Goal: Transaction & Acquisition: Book appointment/travel/reservation

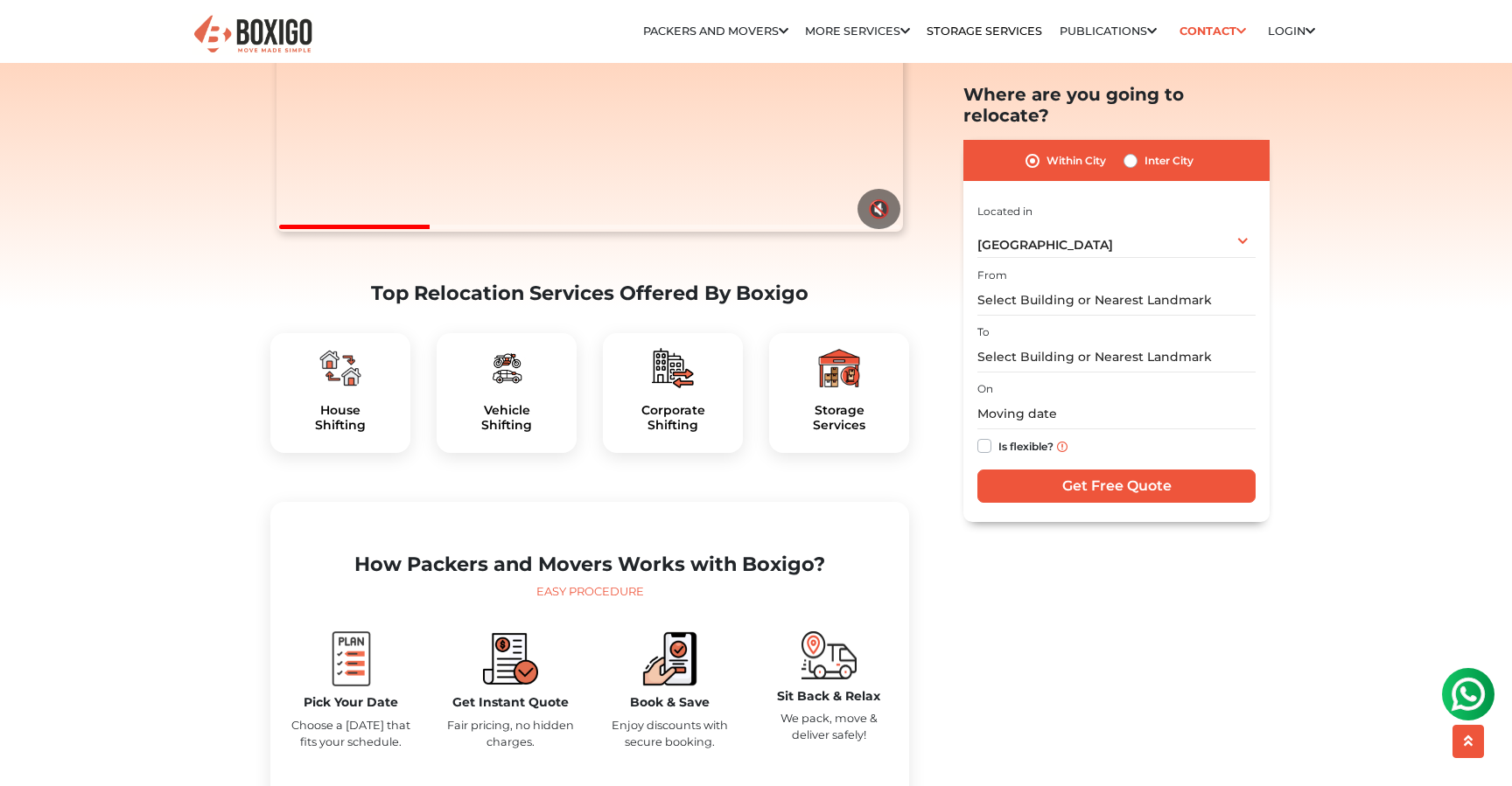
scroll to position [359, 0]
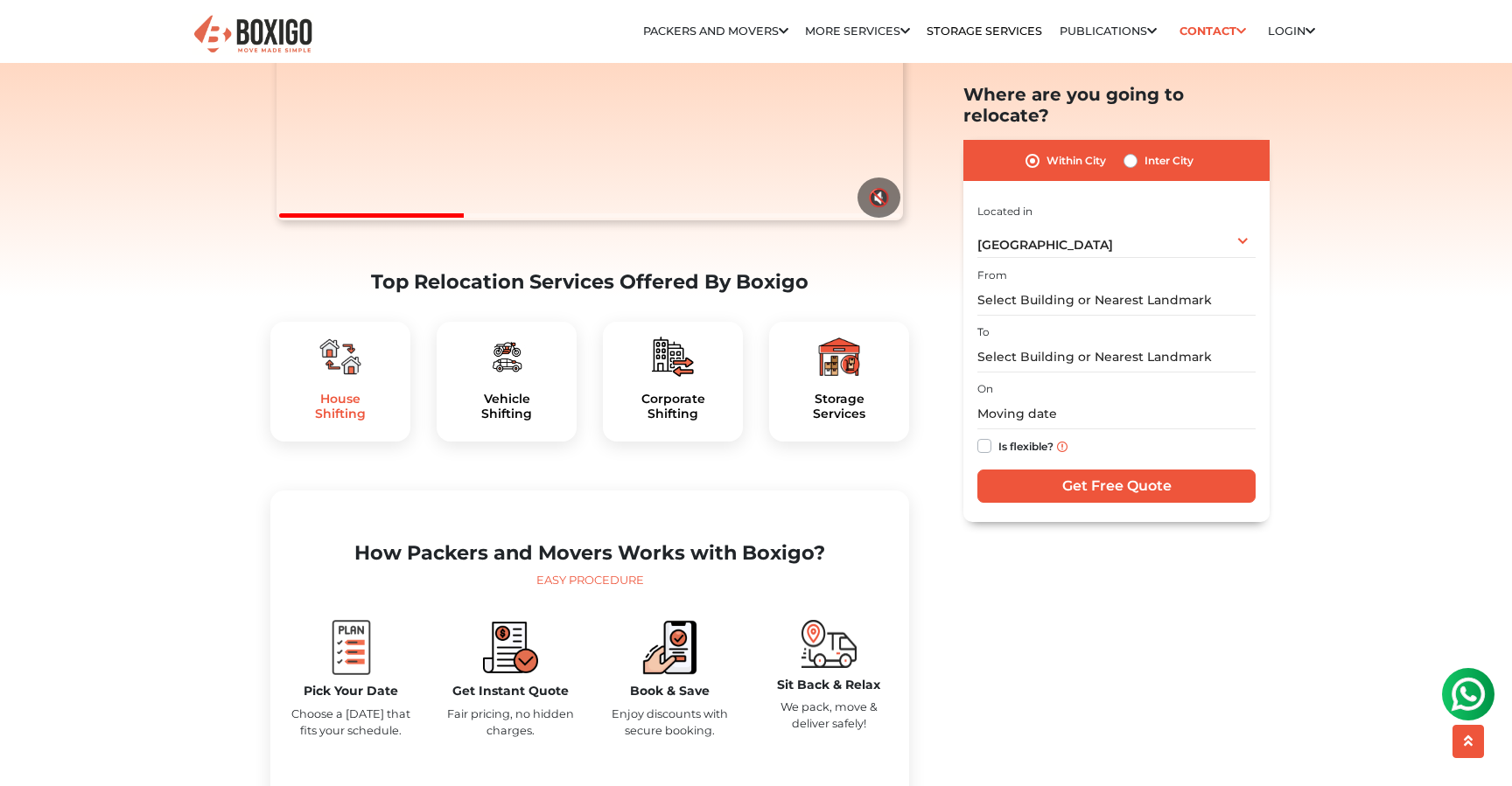
click at [352, 422] on h5 "House Shifting" at bounding box center [341, 407] width 112 height 29
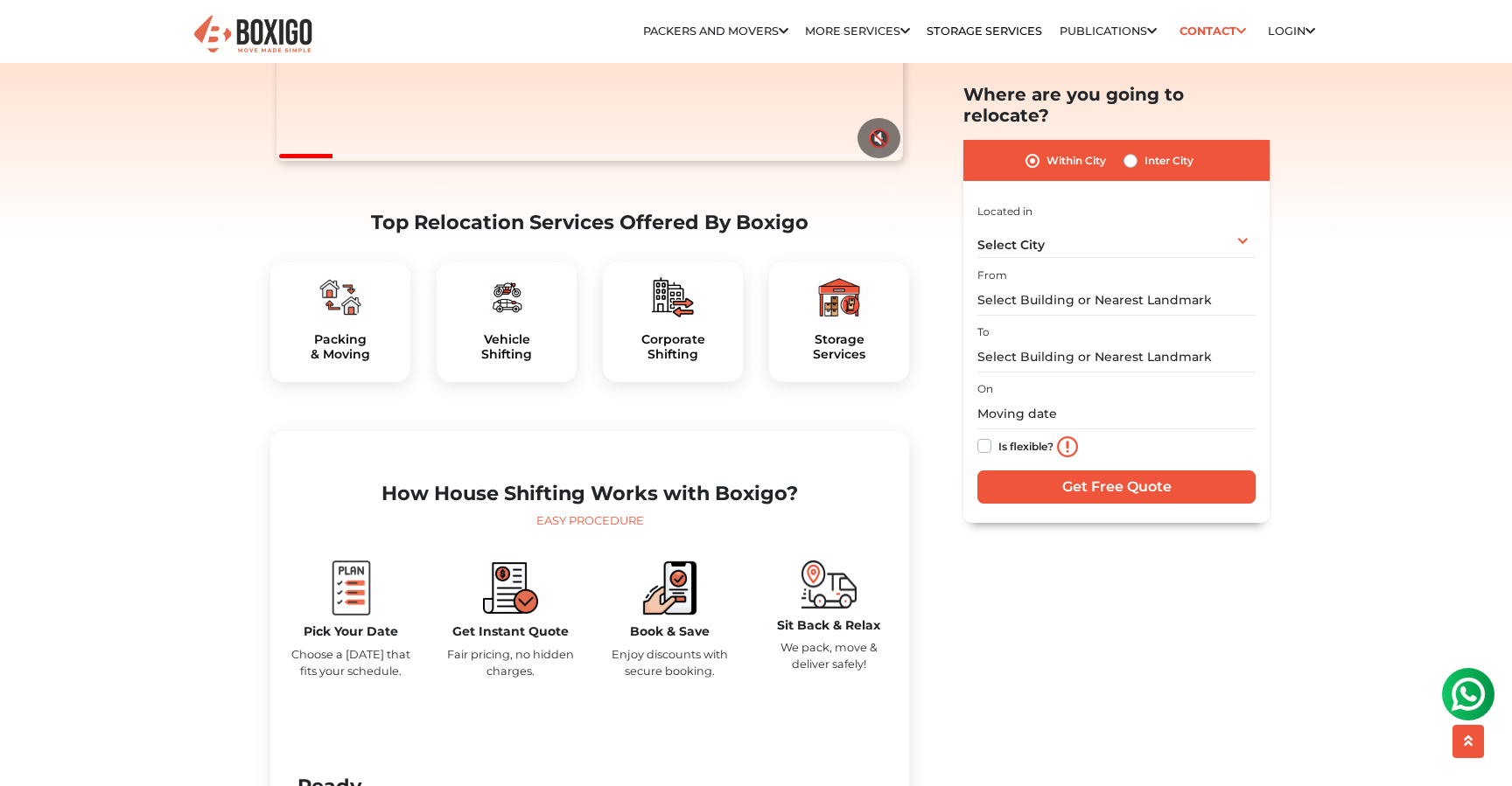
scroll to position [419, 0]
click at [354, 361] on h5 "Packing & Moving" at bounding box center [341, 346] width 112 height 29
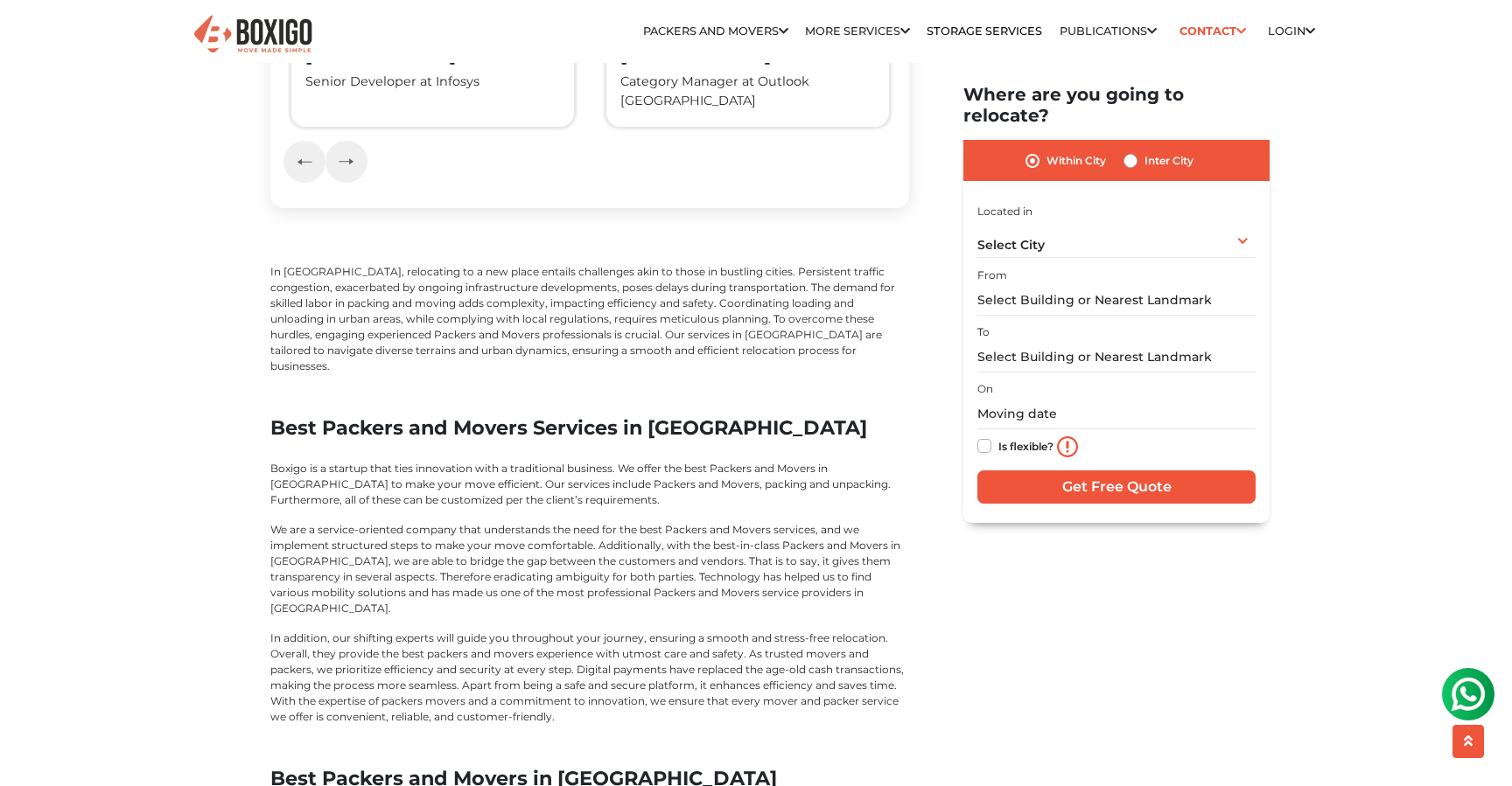
scroll to position [3562, 0]
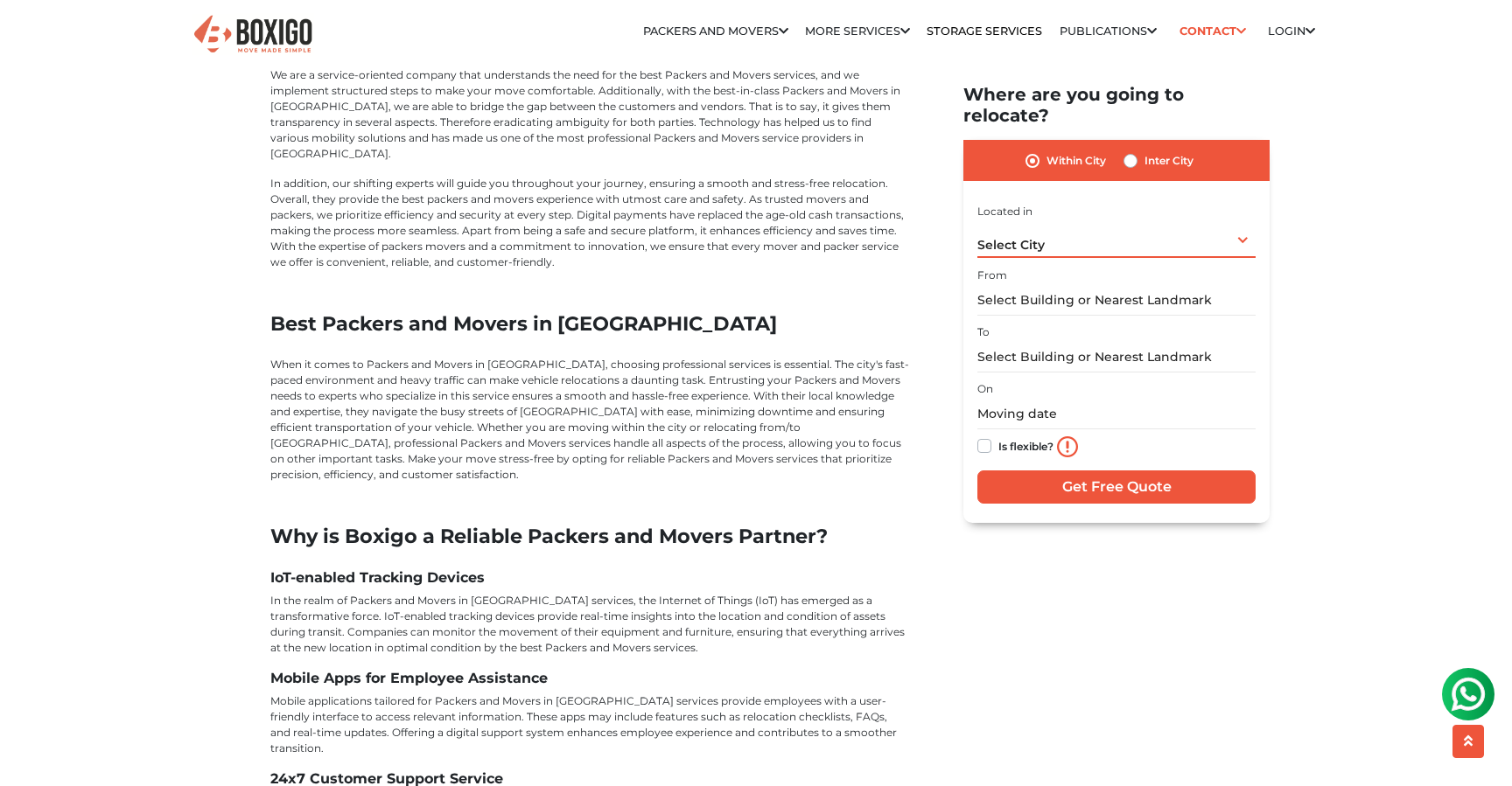
click at [1006, 237] on span "Select City" at bounding box center [1011, 245] width 67 height 16
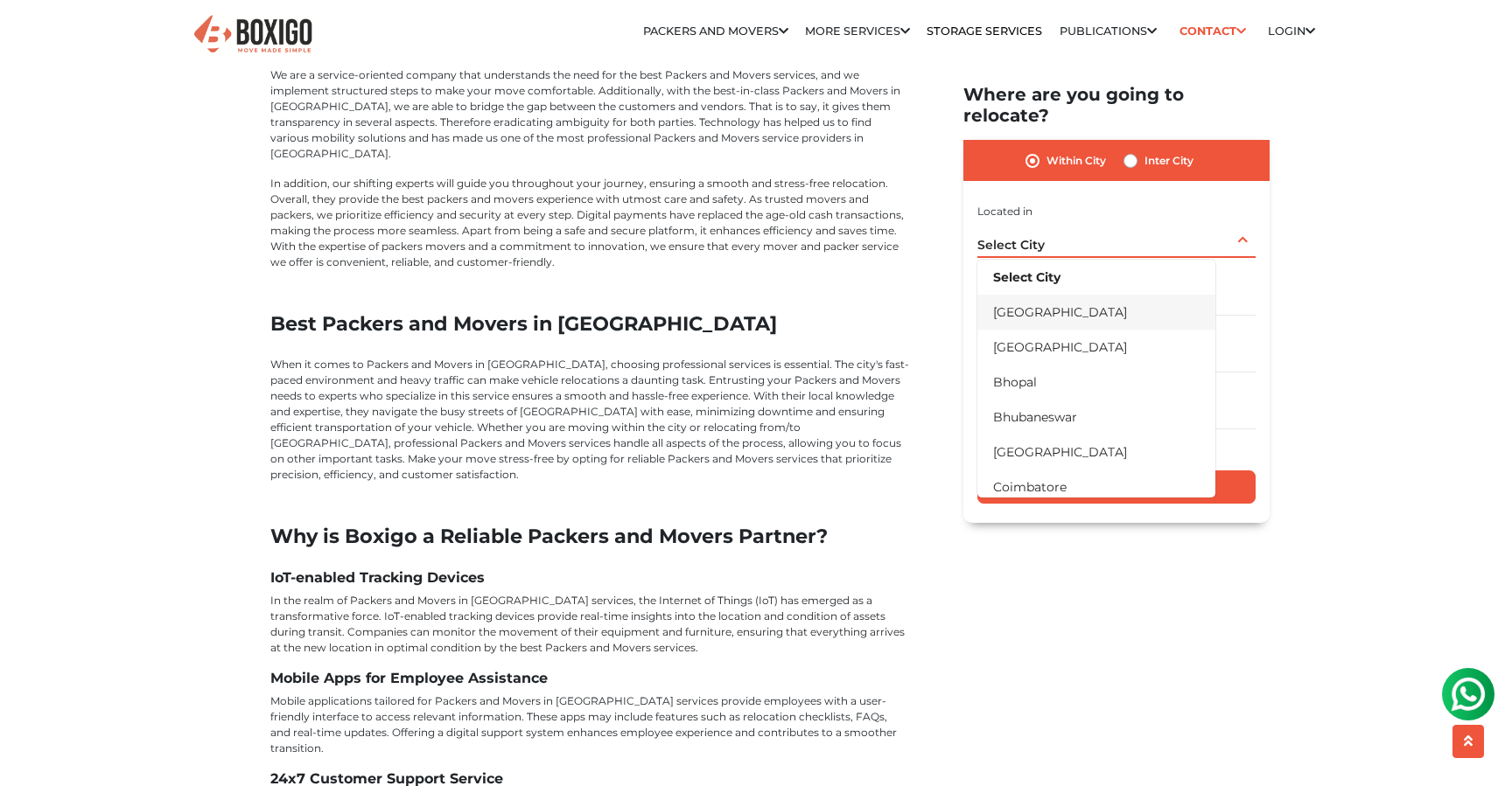
click at [1023, 295] on li "[GEOGRAPHIC_DATA]" at bounding box center [1097, 312] width 238 height 35
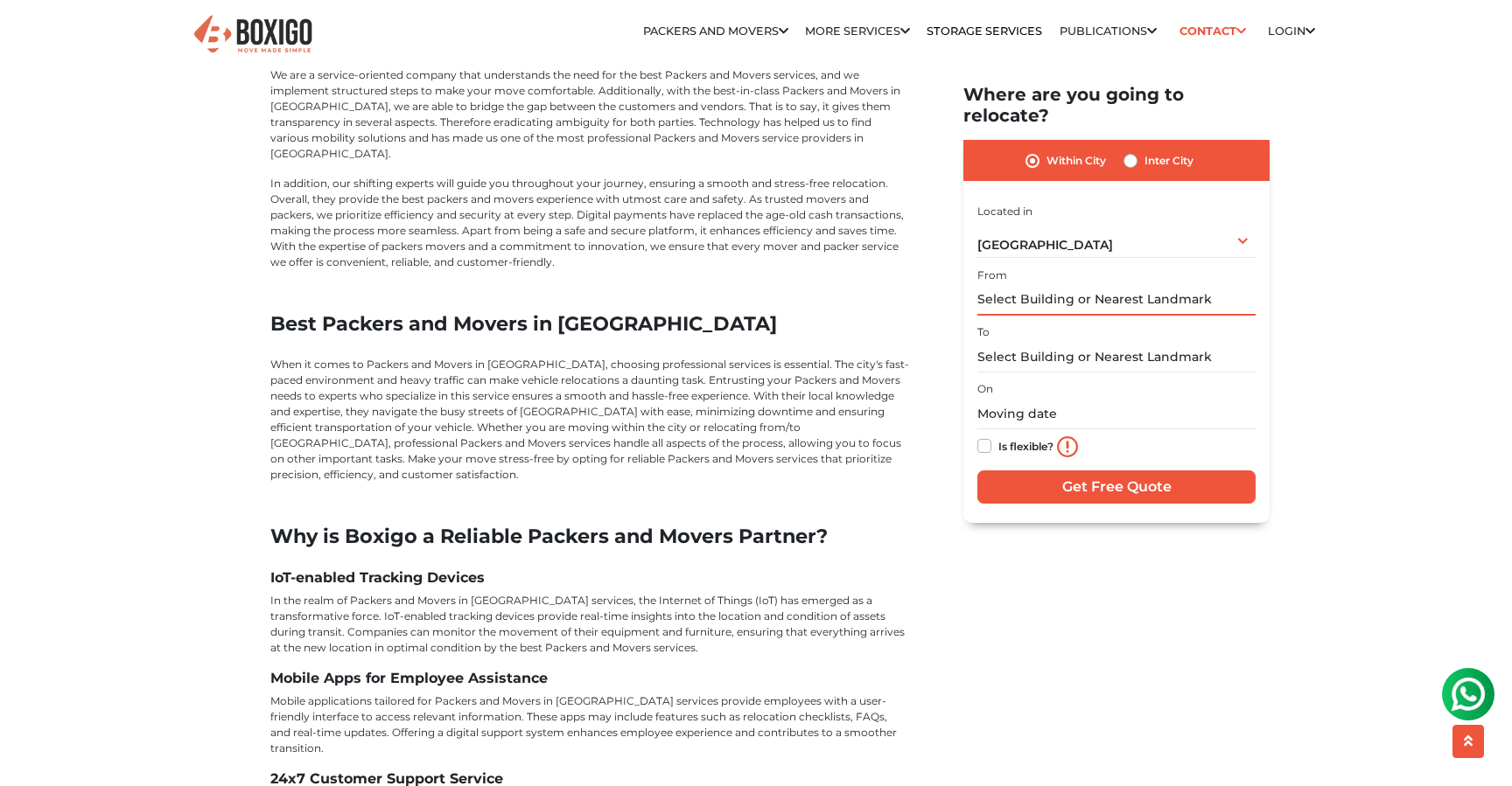
click at [1023, 287] on input "text" at bounding box center [1117, 300] width 278 height 30
